Goal: Task Accomplishment & Management: Use online tool/utility

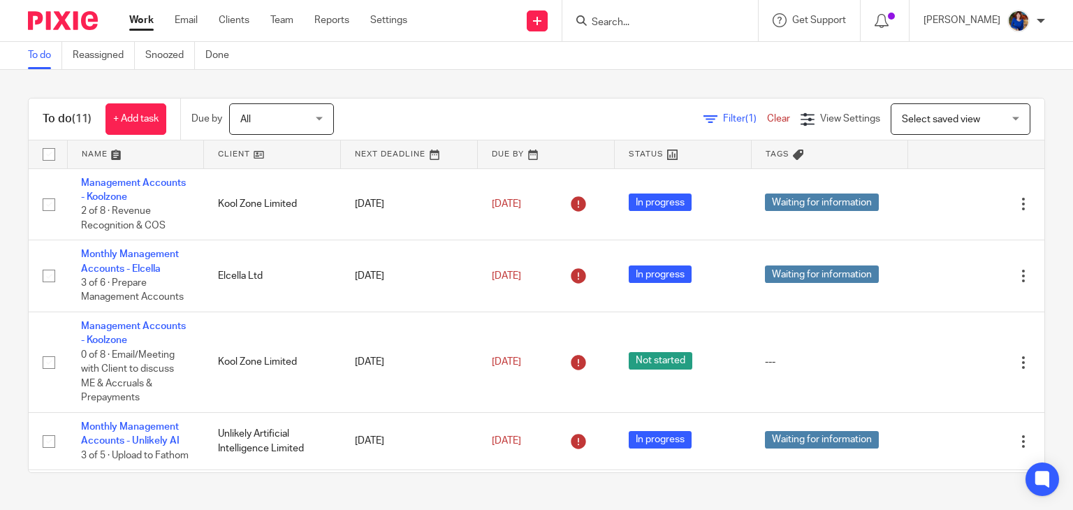
click at [644, 18] on input "Search" at bounding box center [654, 23] width 126 height 13
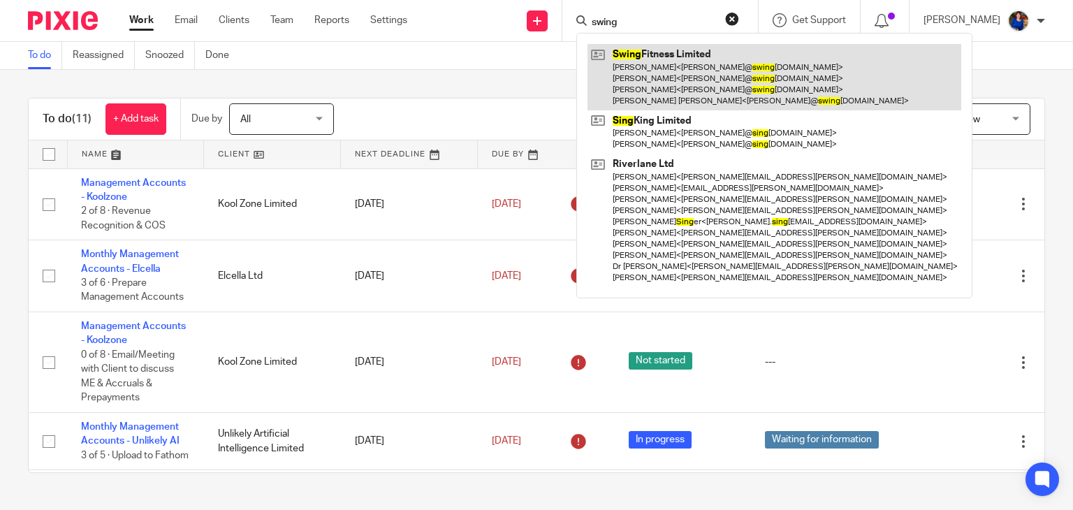
type input "swing"
click at [649, 67] on link at bounding box center [775, 77] width 374 height 66
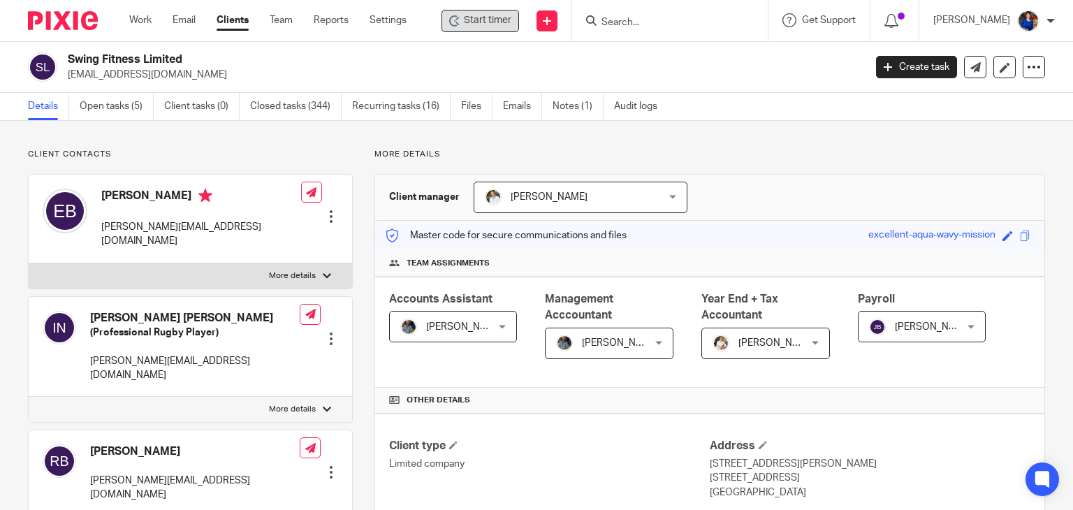
click at [504, 22] on span "Start timer" at bounding box center [488, 20] width 48 height 15
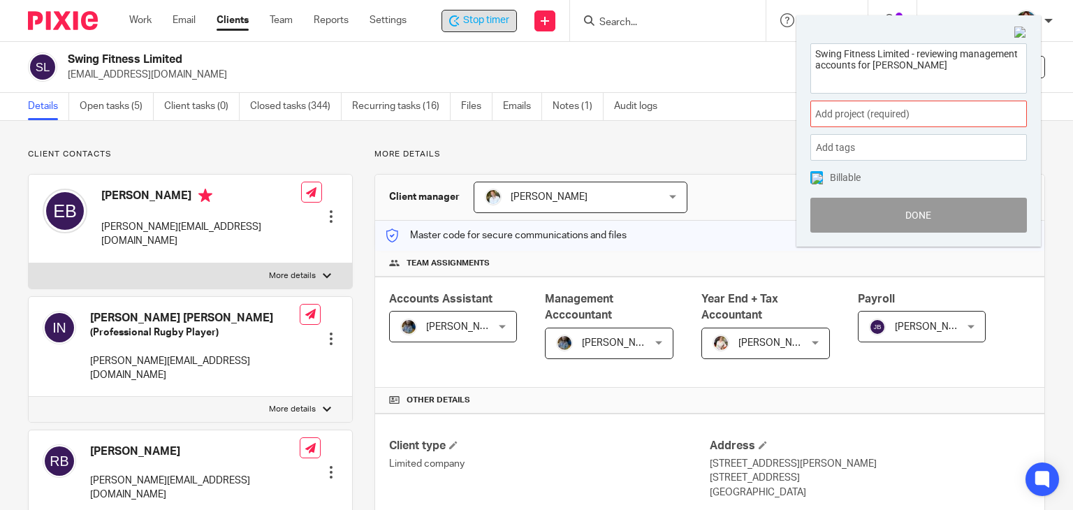
type textarea "Swing Fitness Limited - reviewing management accounts for [PERSON_NAME]"
click at [925, 115] on span "Add project (required) :" at bounding box center [904, 114] width 176 height 15
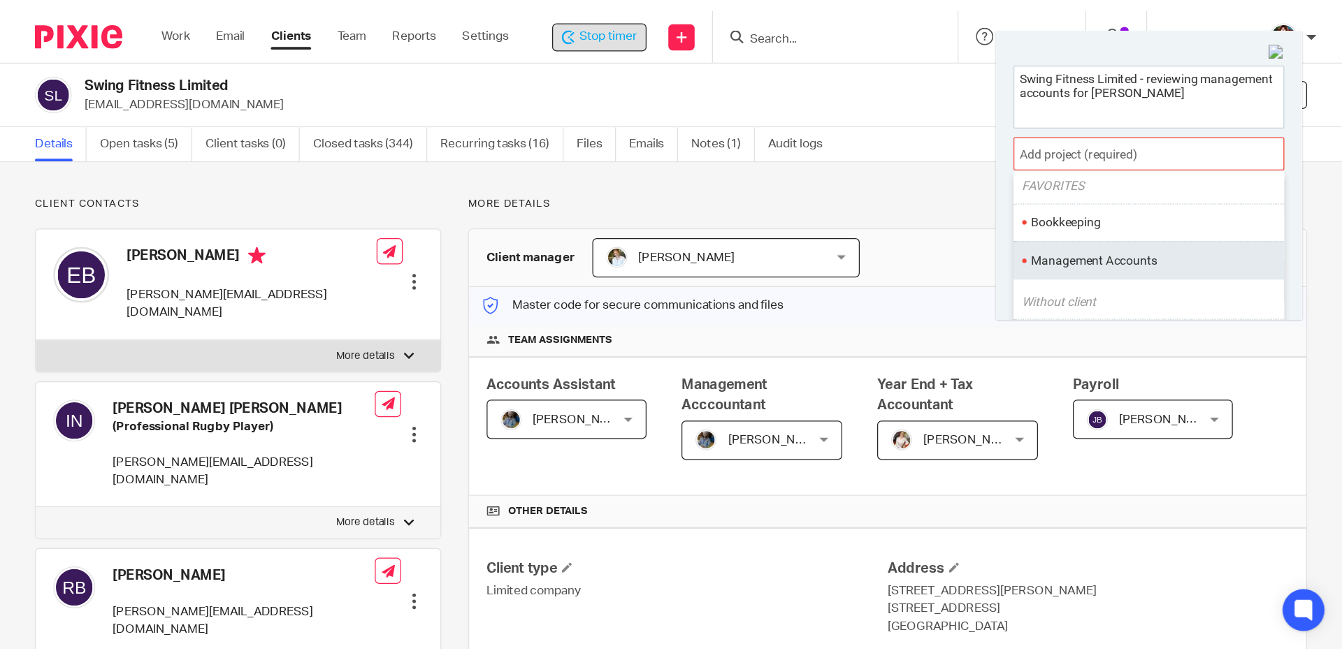
scroll to position [70, 0]
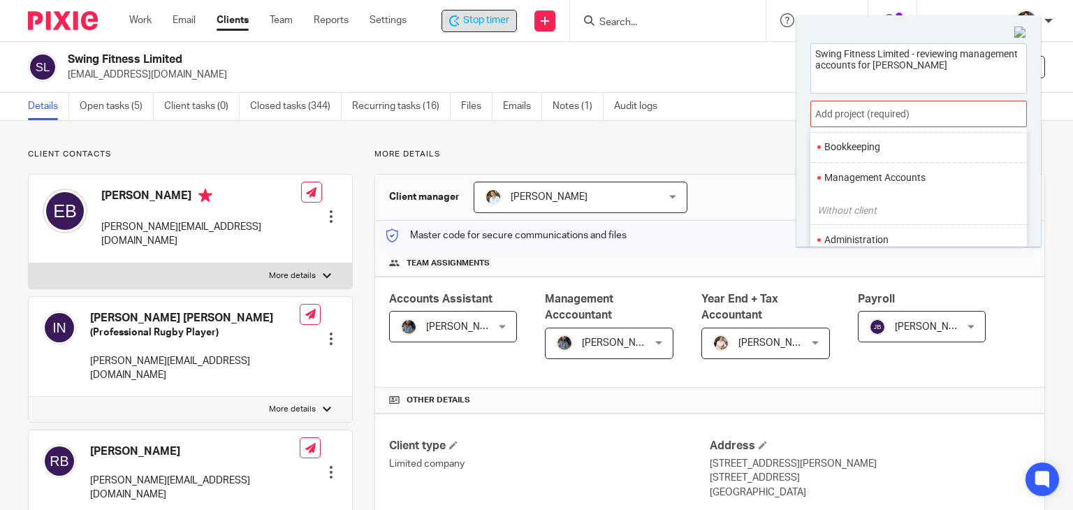
click at [902, 180] on li "Management Accounts" at bounding box center [916, 178] width 182 height 15
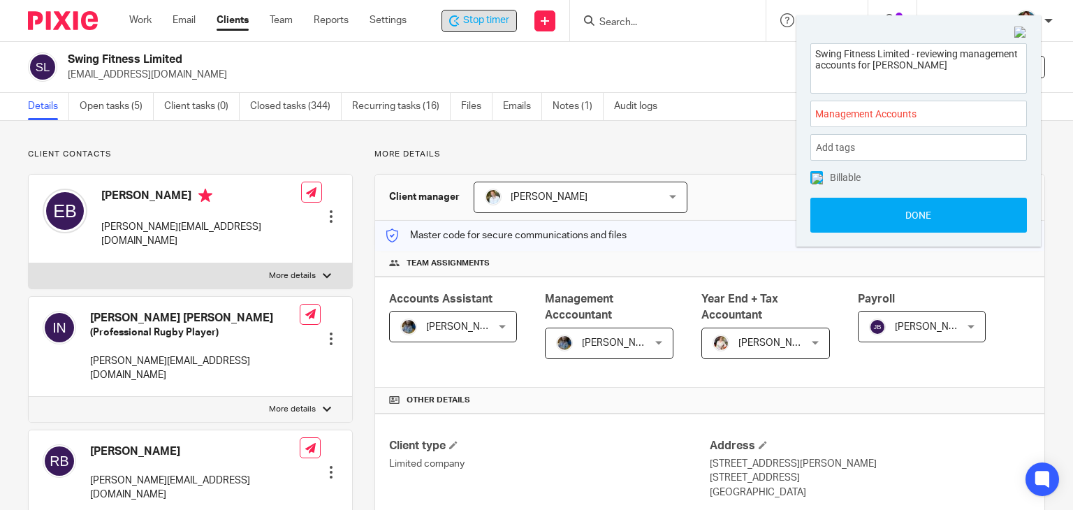
click at [816, 180] on img at bounding box center [817, 178] width 11 height 11
click at [826, 214] on button "Done" at bounding box center [919, 215] width 217 height 35
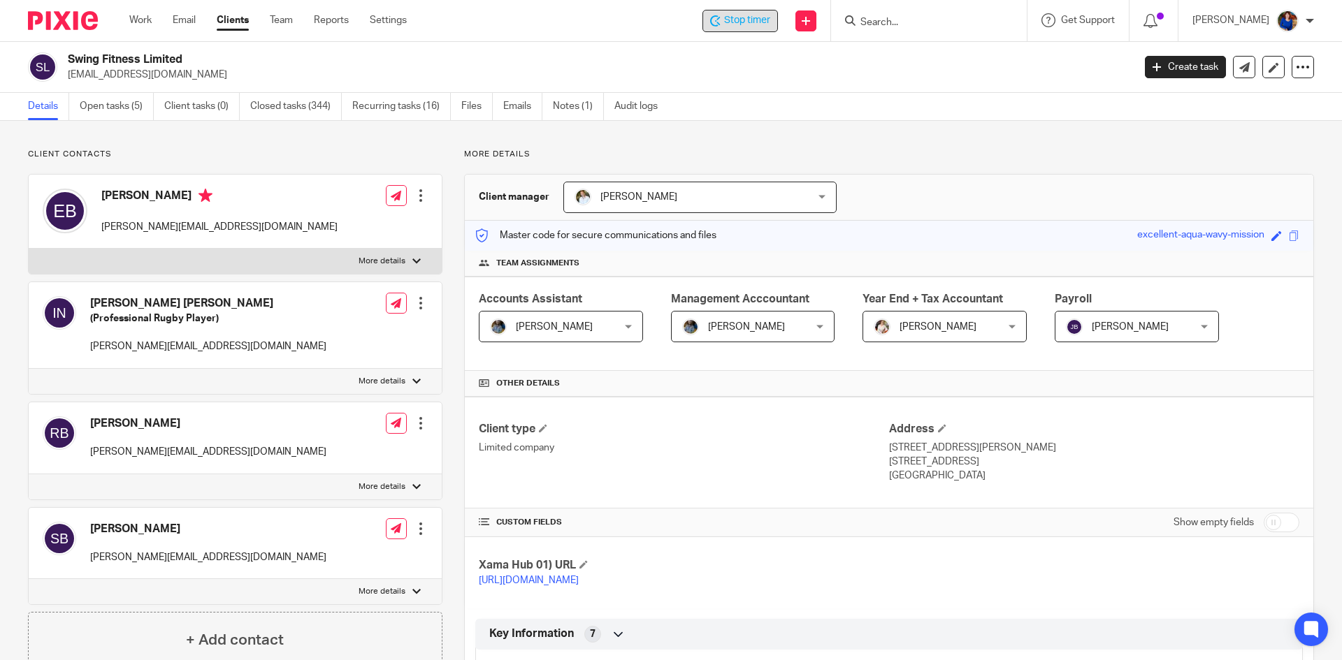
click at [742, 22] on span "Stop timer" at bounding box center [747, 20] width 46 height 15
click at [138, 20] on link "Work" at bounding box center [140, 20] width 22 height 14
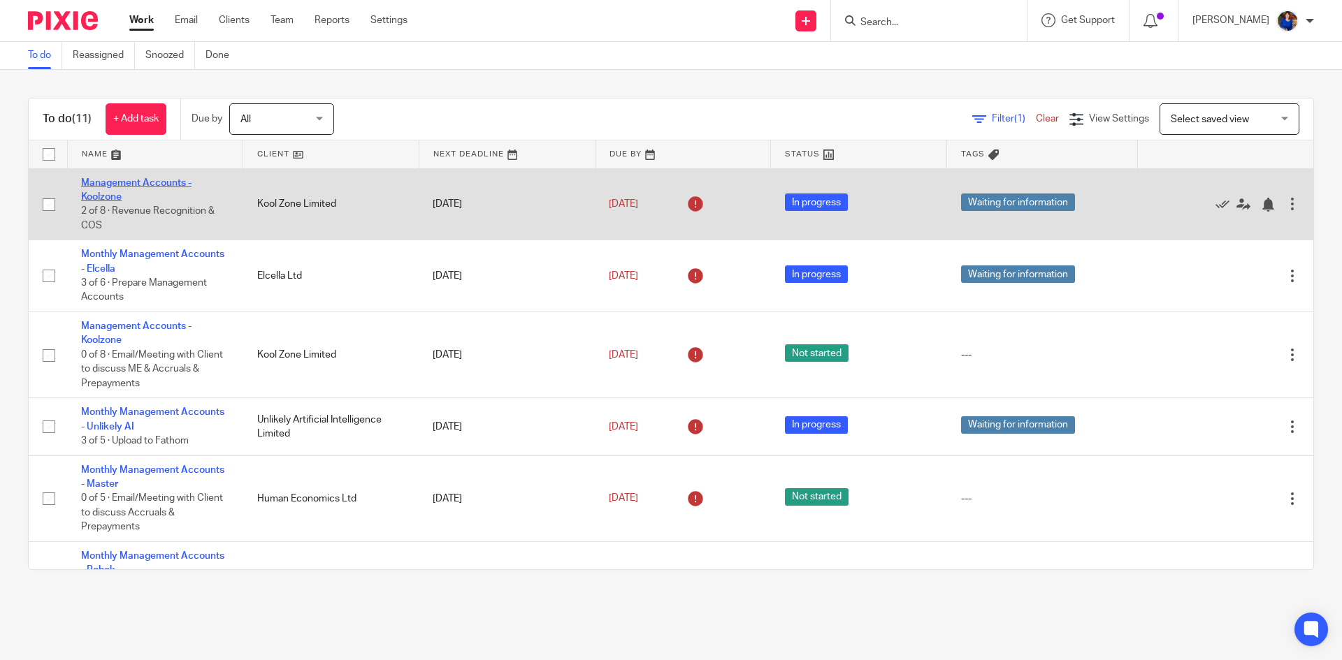
click at [141, 180] on link "Management Accounts - Koolzone" at bounding box center [136, 190] width 110 height 24
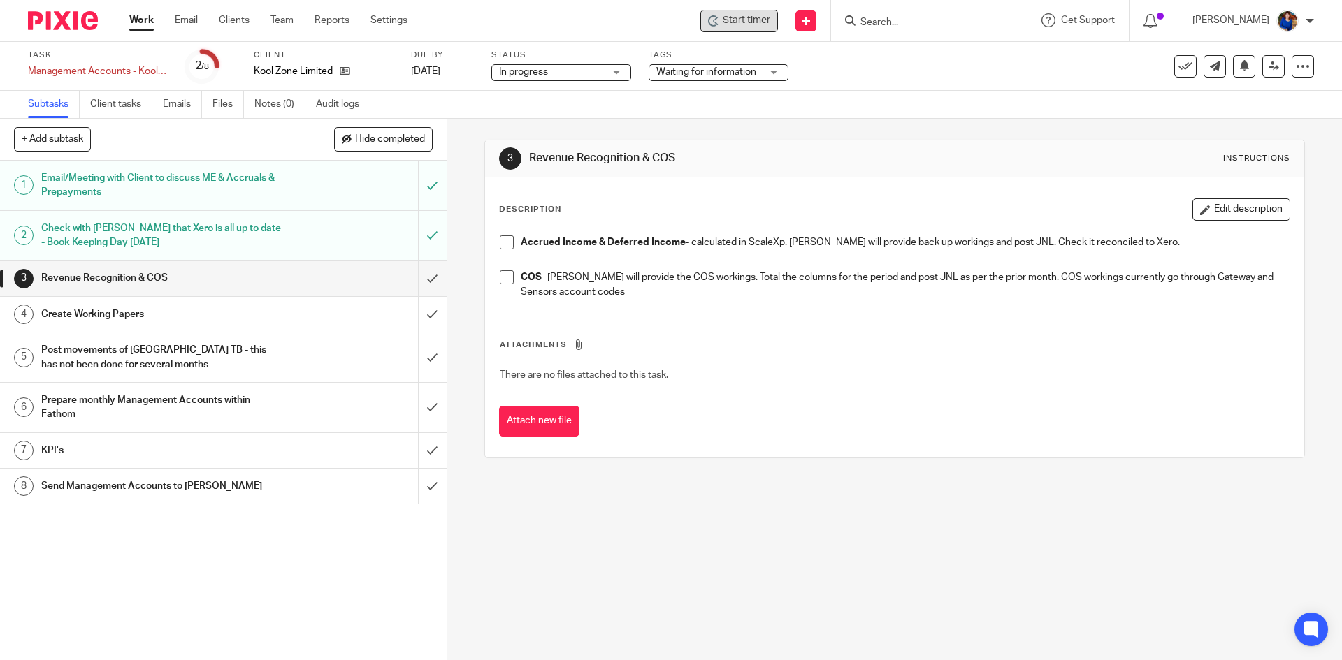
click at [746, 23] on span "Start timer" at bounding box center [747, 20] width 48 height 15
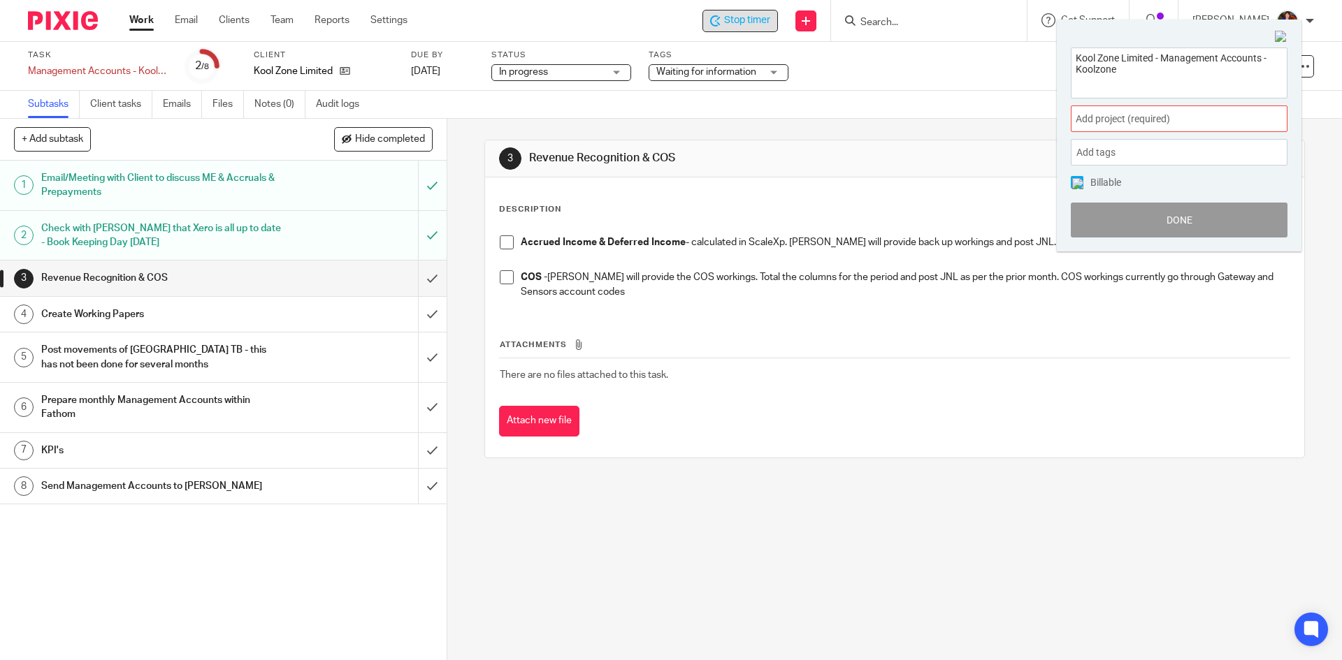
click at [1218, 112] on span "Add project (required) :" at bounding box center [1164, 119] width 176 height 15
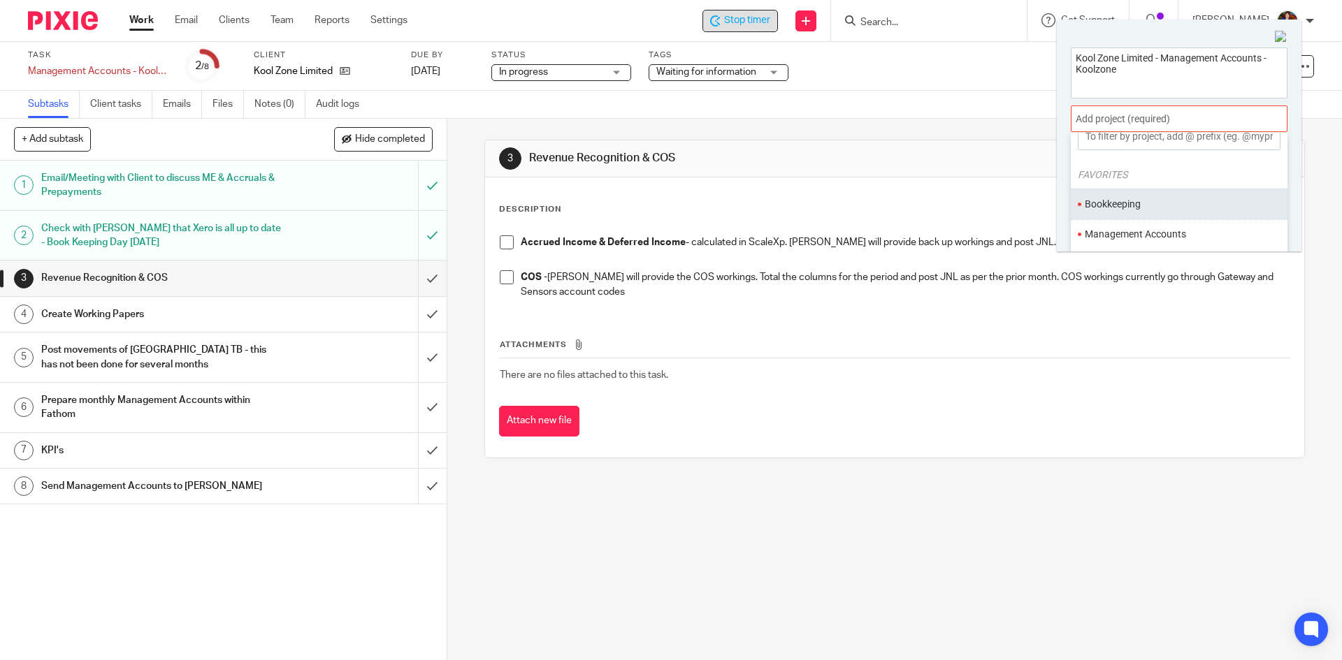
scroll to position [70, 0]
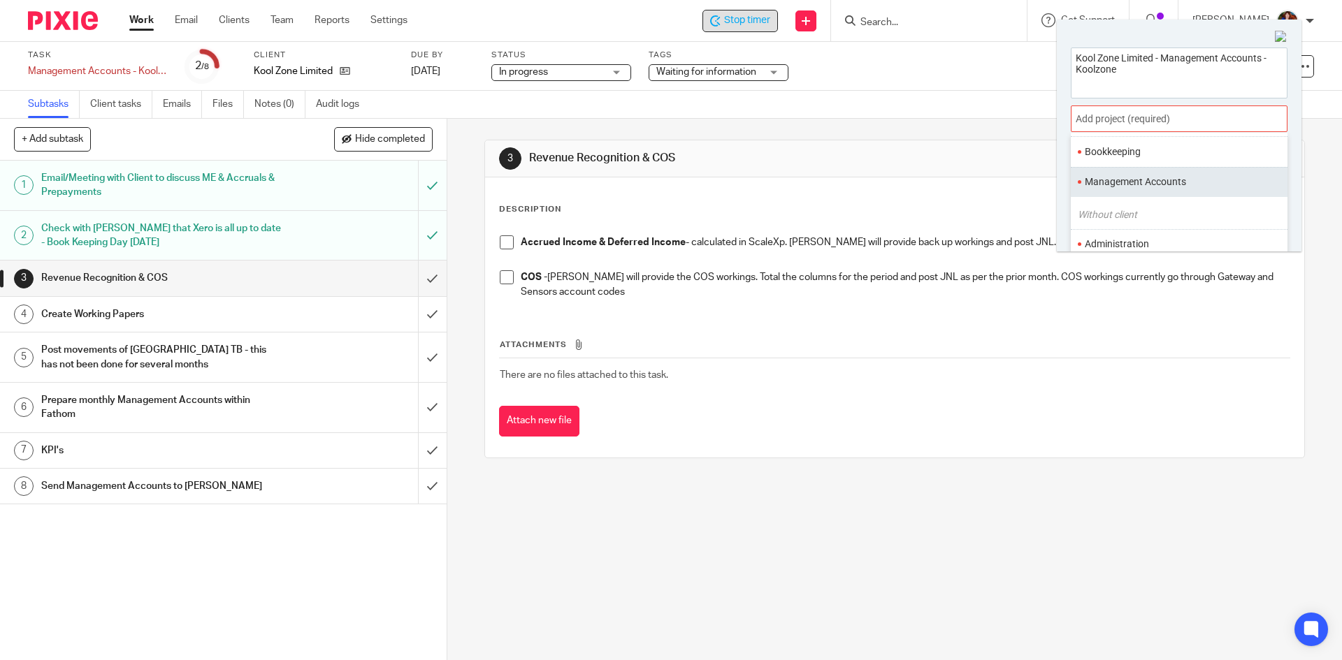
click at [1180, 184] on li "Management Accounts" at bounding box center [1176, 182] width 182 height 15
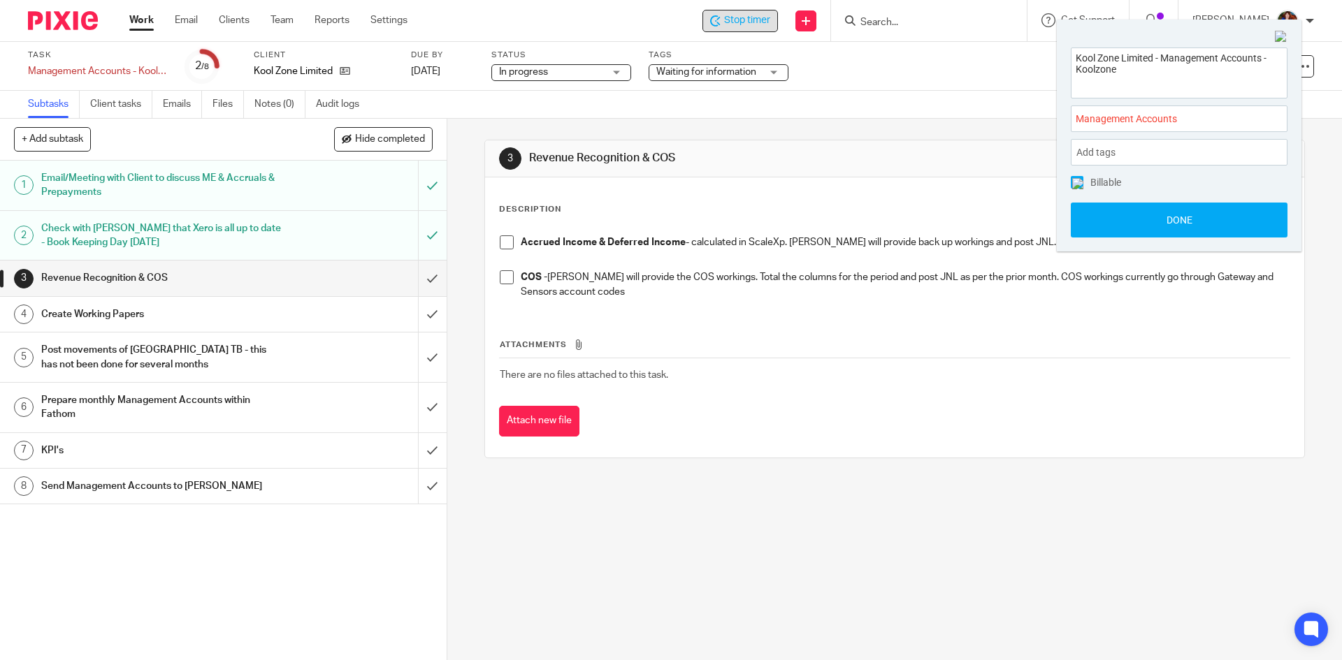
click at [1072, 184] on img at bounding box center [1077, 183] width 11 height 11
click at [1085, 217] on button "Done" at bounding box center [1179, 220] width 217 height 35
